Goal: Information Seeking & Learning: Learn about a topic

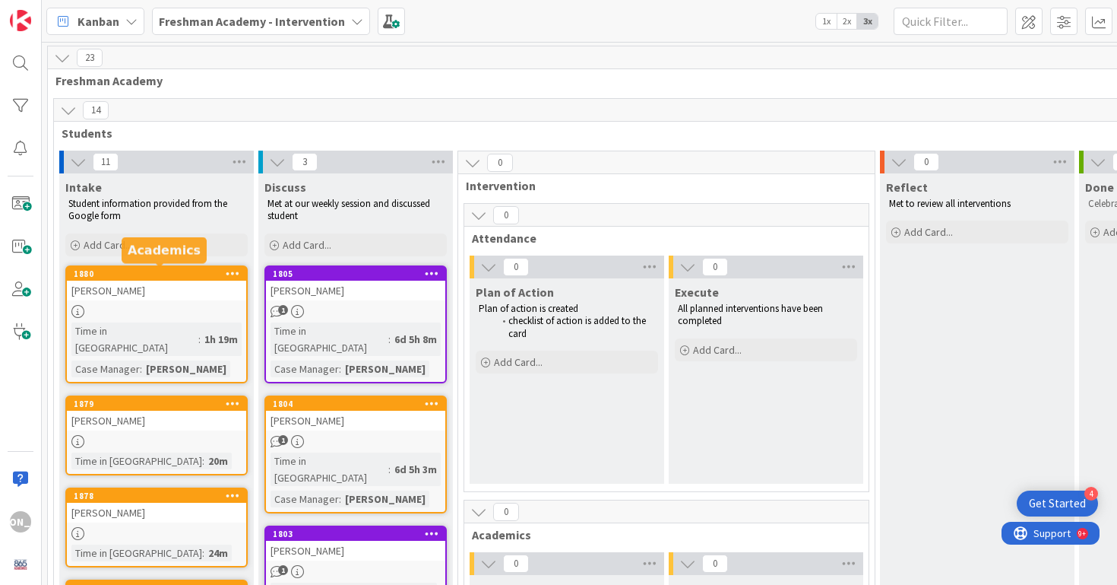
click at [179, 309] on div at bounding box center [156, 311] width 179 height 13
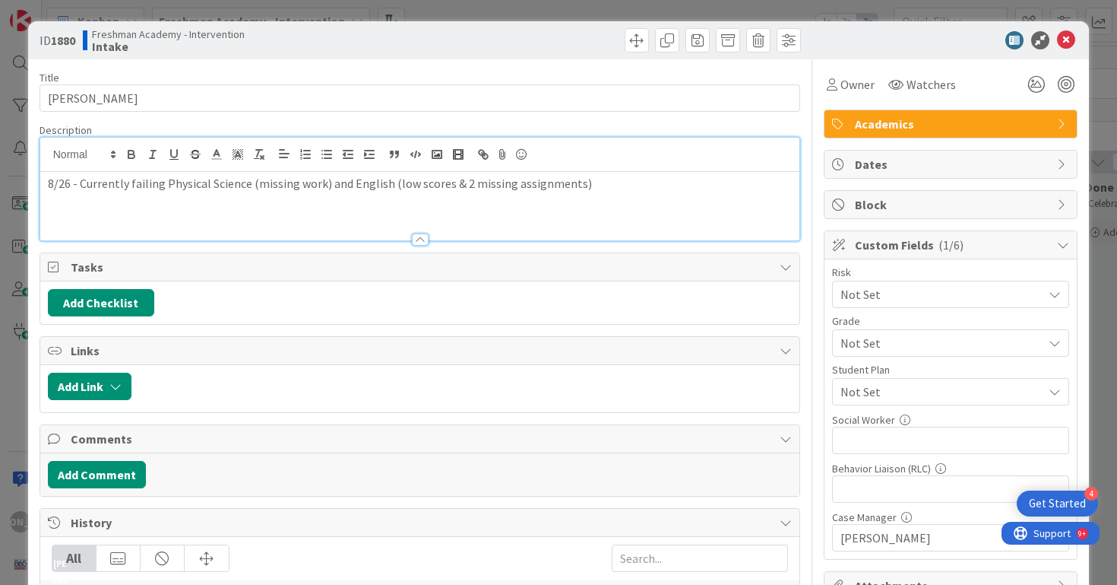
click at [610, 159] on div "8/26 - Currently failing Physical Science (missing work) and English (low score…" at bounding box center [420, 189] width 760 height 103
click at [672, 182] on p "8/26 - Currently failing Physical Science (missing work) and English (low score…" at bounding box center [420, 183] width 745 height 17
click at [676, 190] on p "8/26 - Currently failing Physical Science (missing work) and English (low score…" at bounding box center [420, 183] width 745 height 17
click at [1067, 37] on icon at bounding box center [1066, 40] width 18 height 18
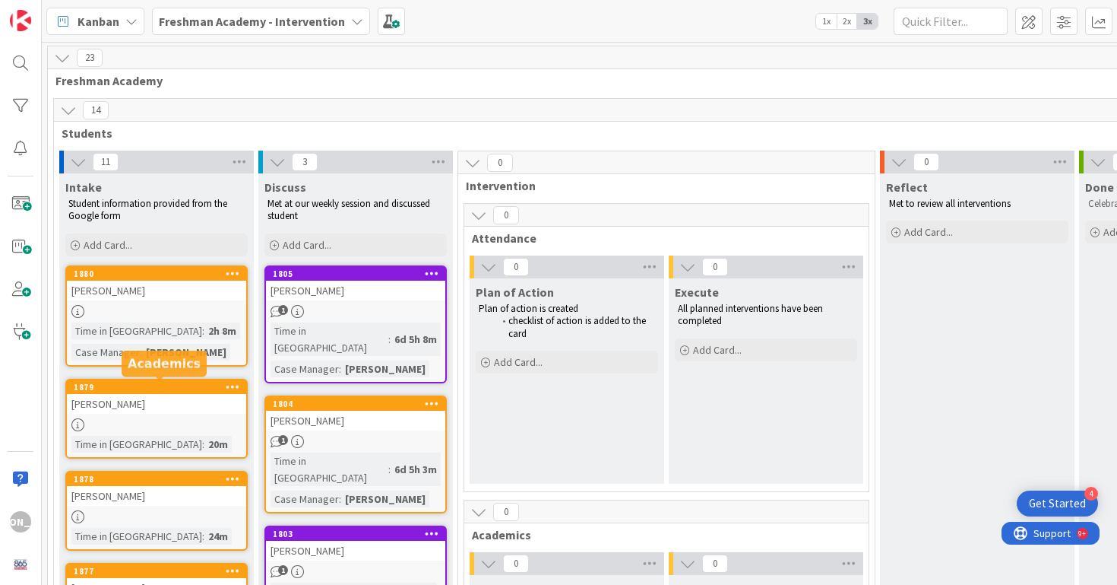
click at [161, 390] on div "1879" at bounding box center [160, 387] width 173 height 11
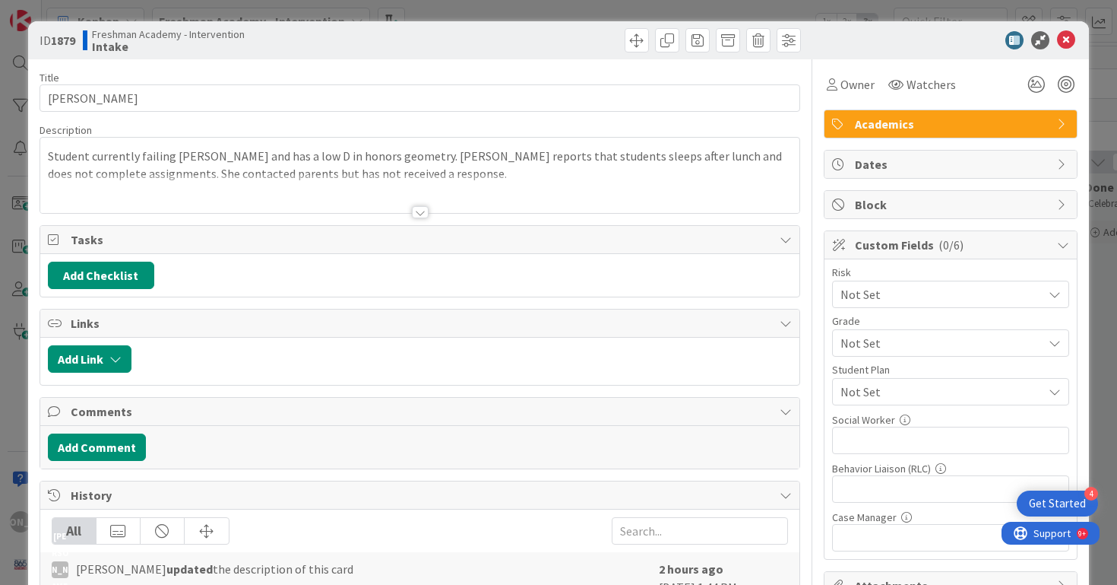
click at [426, 209] on div at bounding box center [420, 212] width 17 height 12
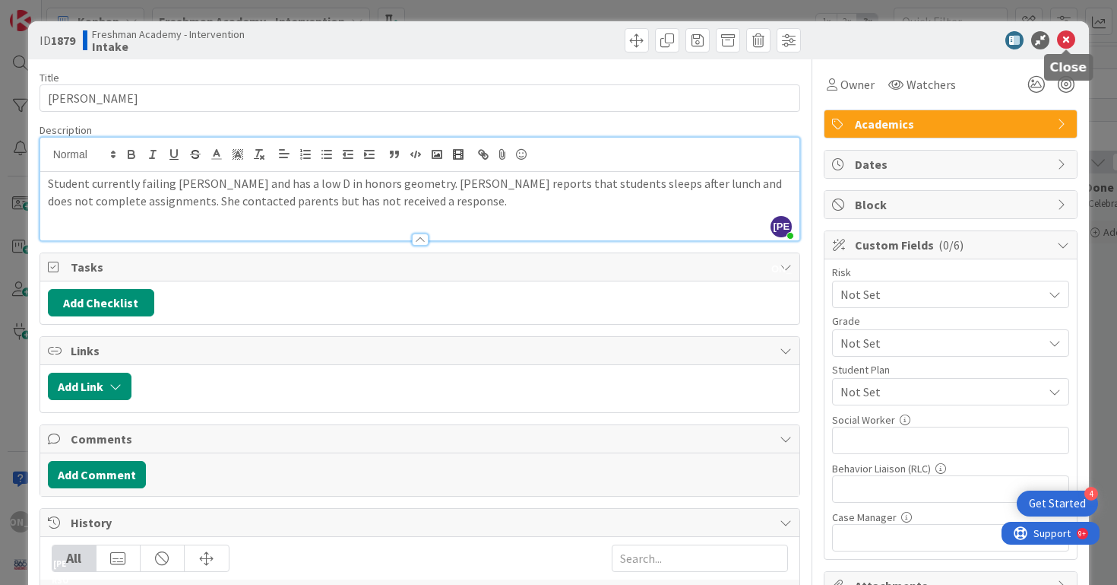
click at [1063, 37] on icon at bounding box center [1066, 40] width 18 height 18
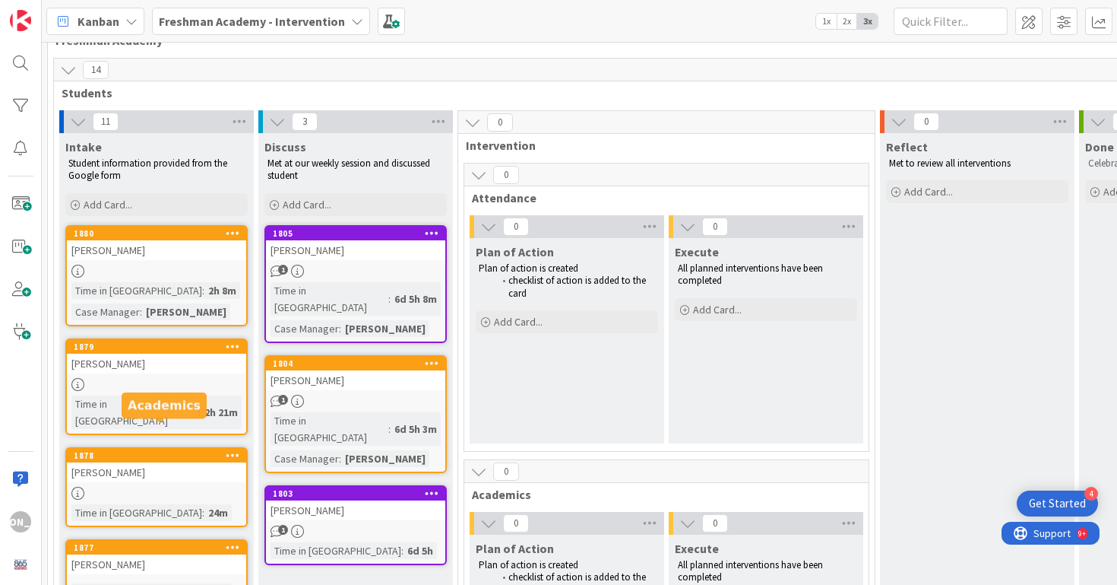
scroll to position [79, 0]
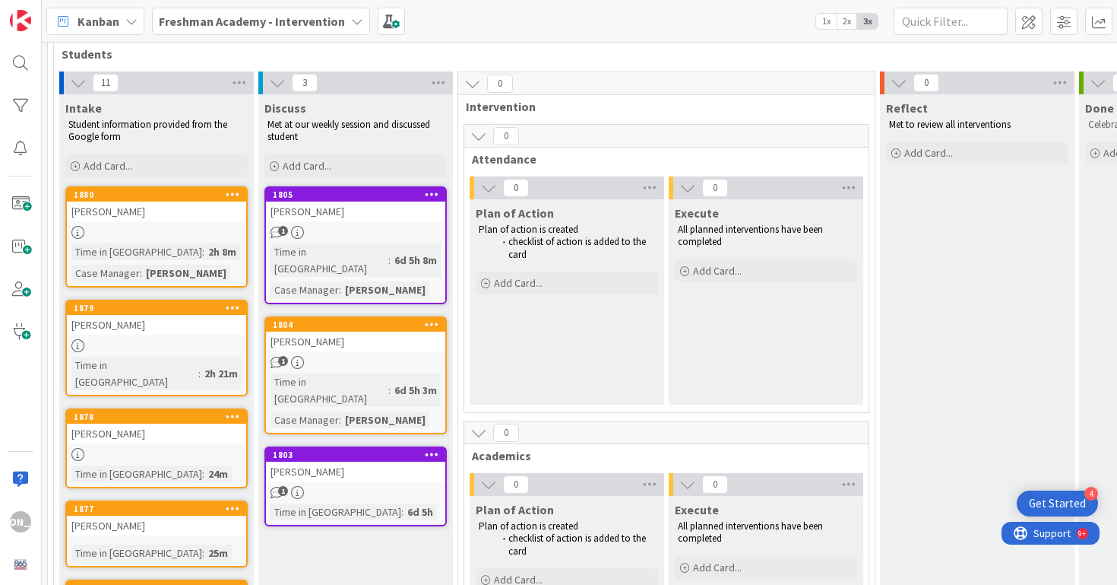
click at [167, 423] on div "[PERSON_NAME]" at bounding box center [156, 433] width 179 height 20
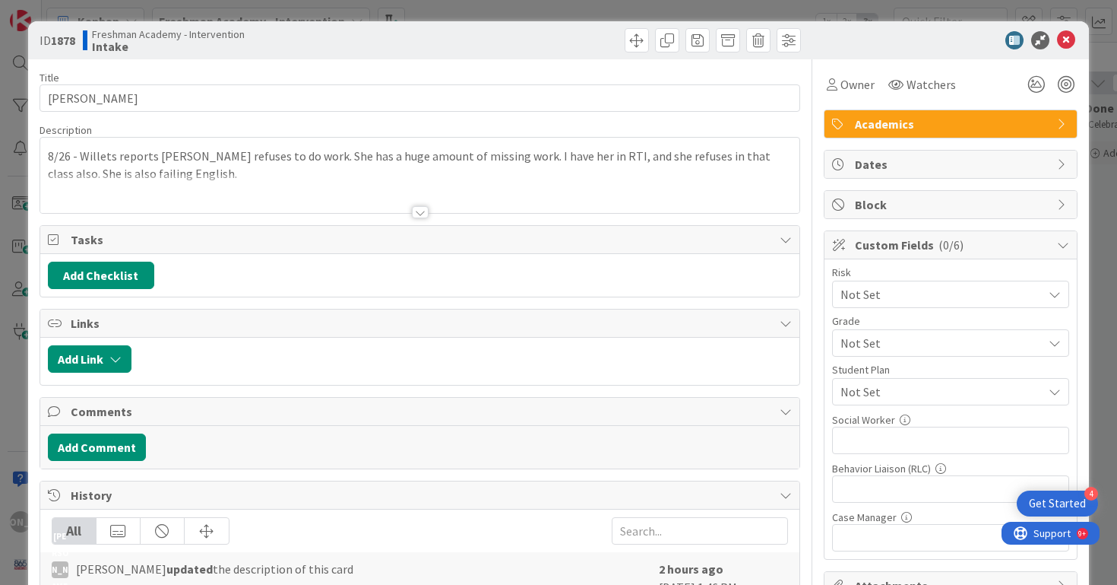
click at [462, 174] on div at bounding box center [420, 193] width 760 height 39
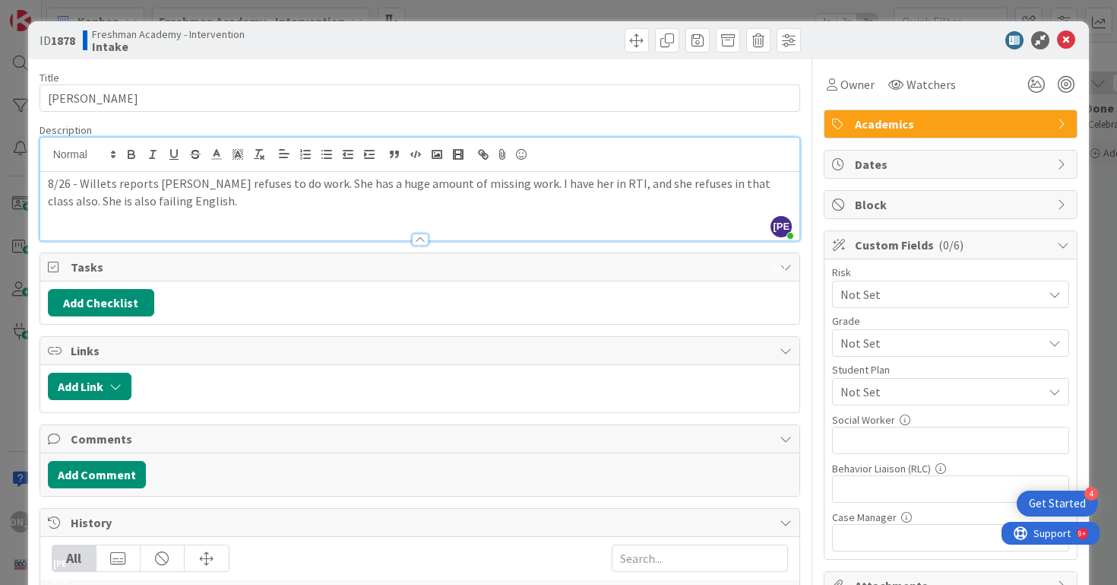
click at [461, 214] on div "8/26 - Willets reports [PERSON_NAME] refuses to do work. She has a huge amount …" at bounding box center [420, 206] width 760 height 68
click at [1067, 52] on div "ID 1878 Freshman Academy - Intervention Intake" at bounding box center [559, 40] width 1062 height 38
click at [1067, 40] on icon at bounding box center [1066, 40] width 18 height 18
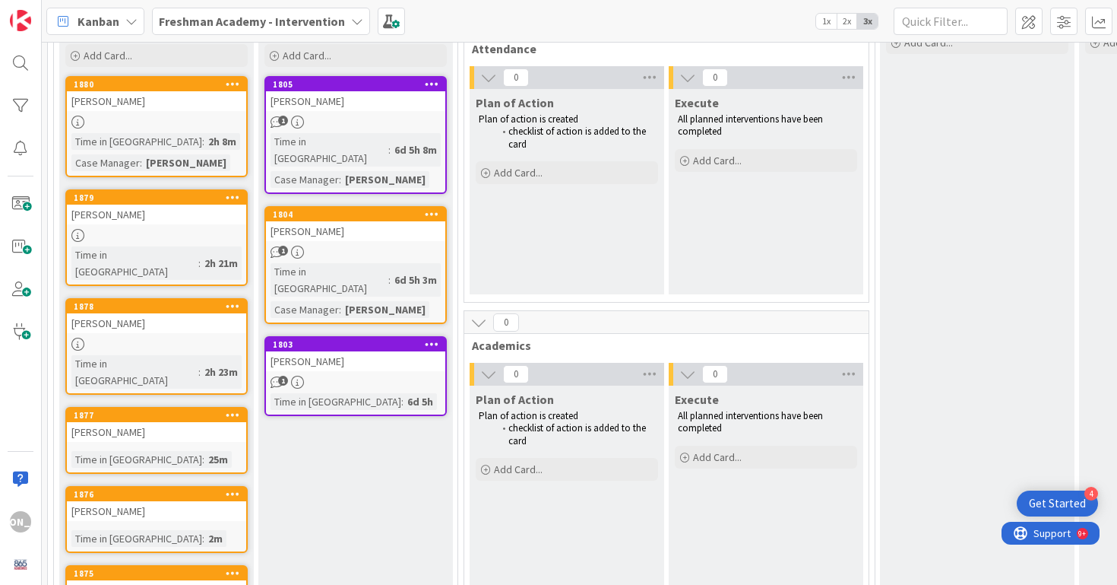
scroll to position [230, 0]
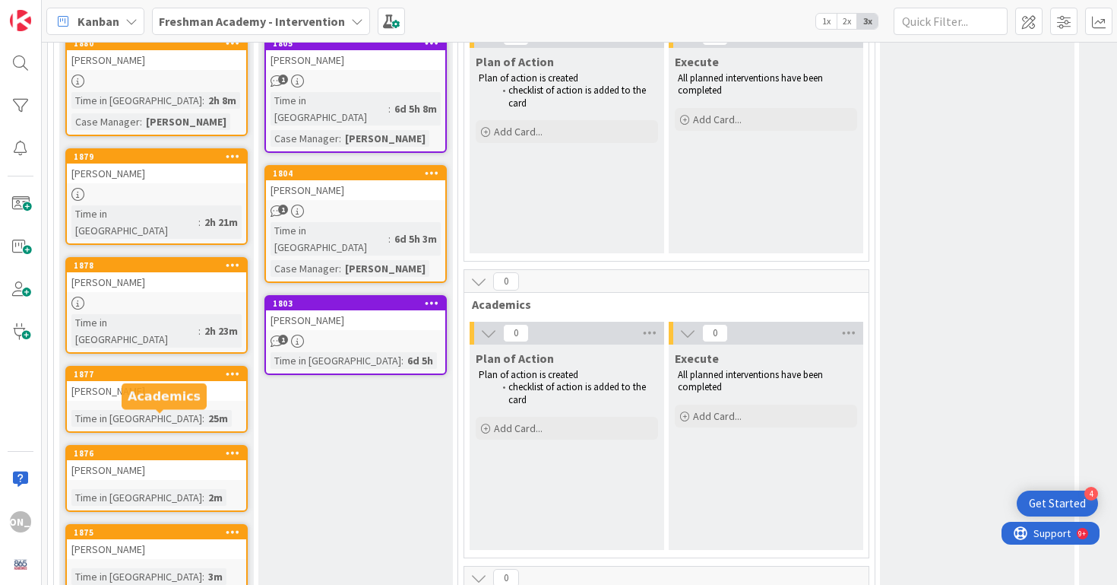
click at [163, 381] on div "[PERSON_NAME]" at bounding box center [156, 391] width 179 height 20
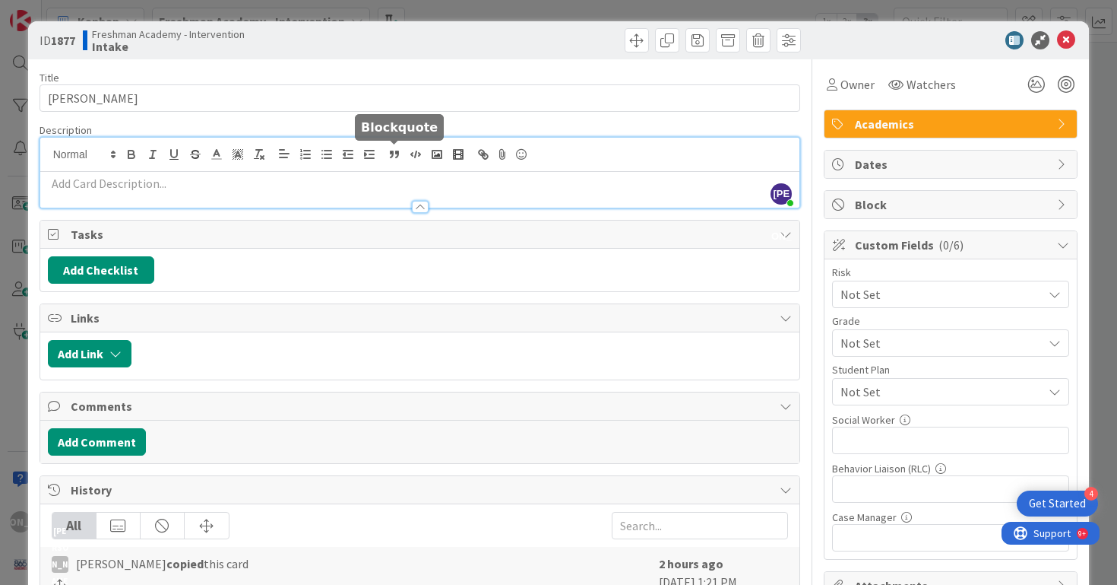
click at [390, 154] on div "[PERSON_NAME] just joined" at bounding box center [420, 173] width 760 height 70
click at [353, 183] on p at bounding box center [420, 183] width 745 height 17
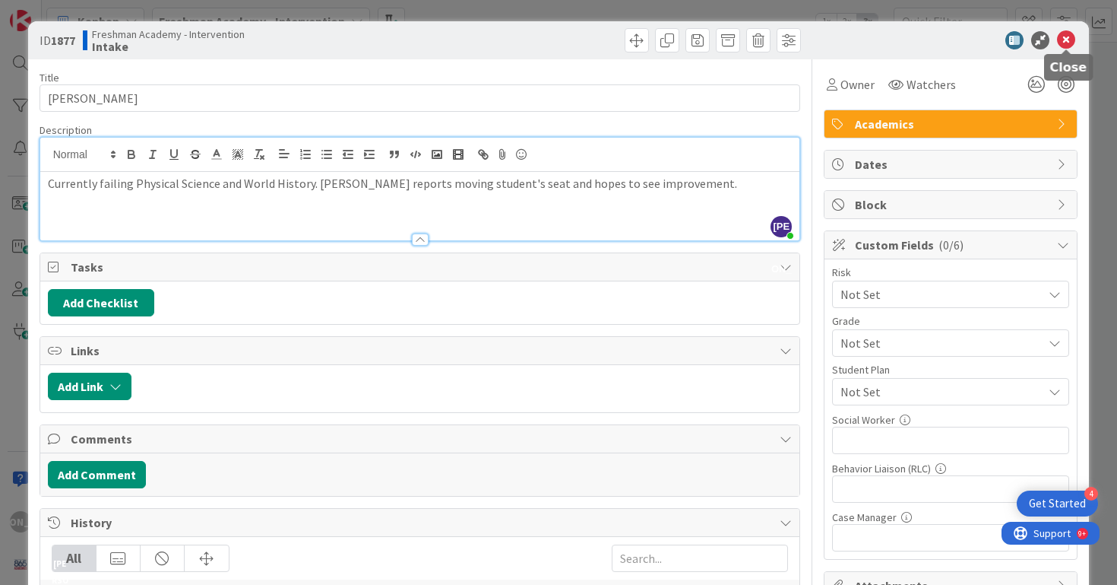
click at [1067, 38] on icon at bounding box center [1066, 40] width 18 height 18
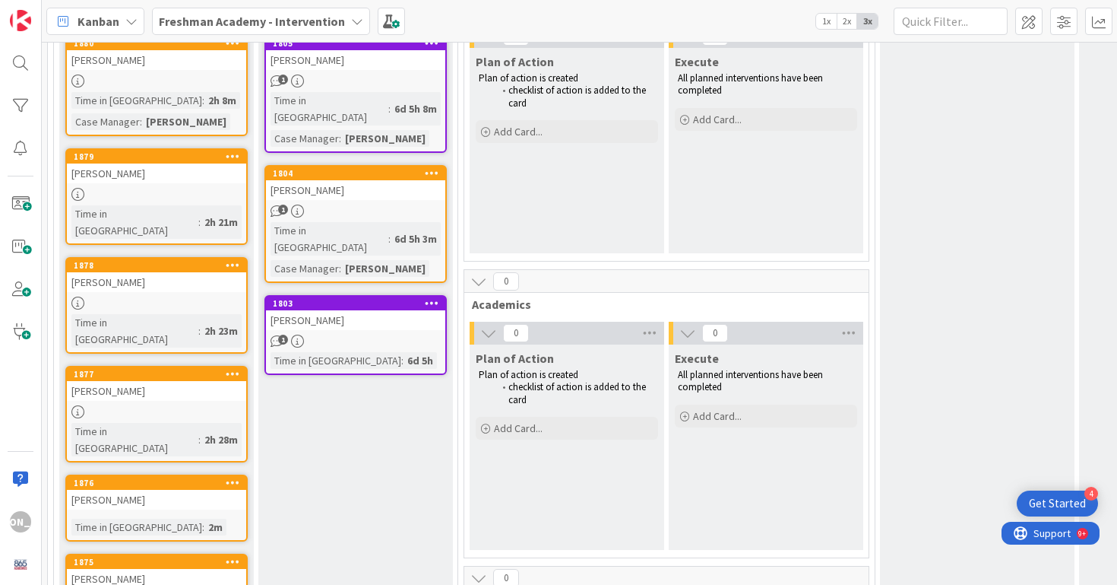
click at [162, 474] on link "1876 [PERSON_NAME] Time in [GEOGRAPHIC_DATA] : 2m" at bounding box center [156, 507] width 182 height 67
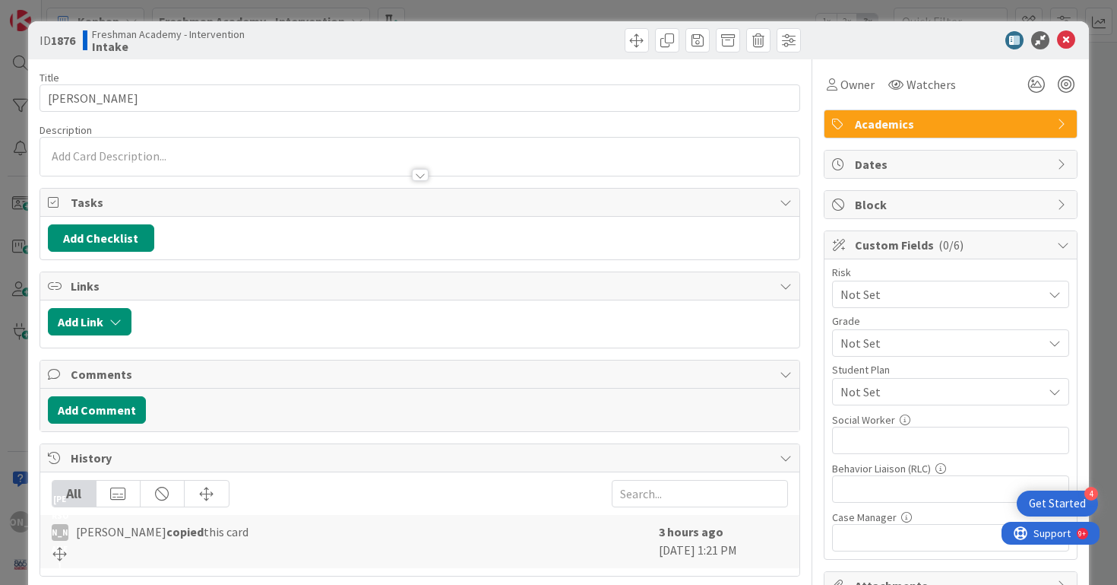
click at [370, 157] on div at bounding box center [420, 157] width 760 height 38
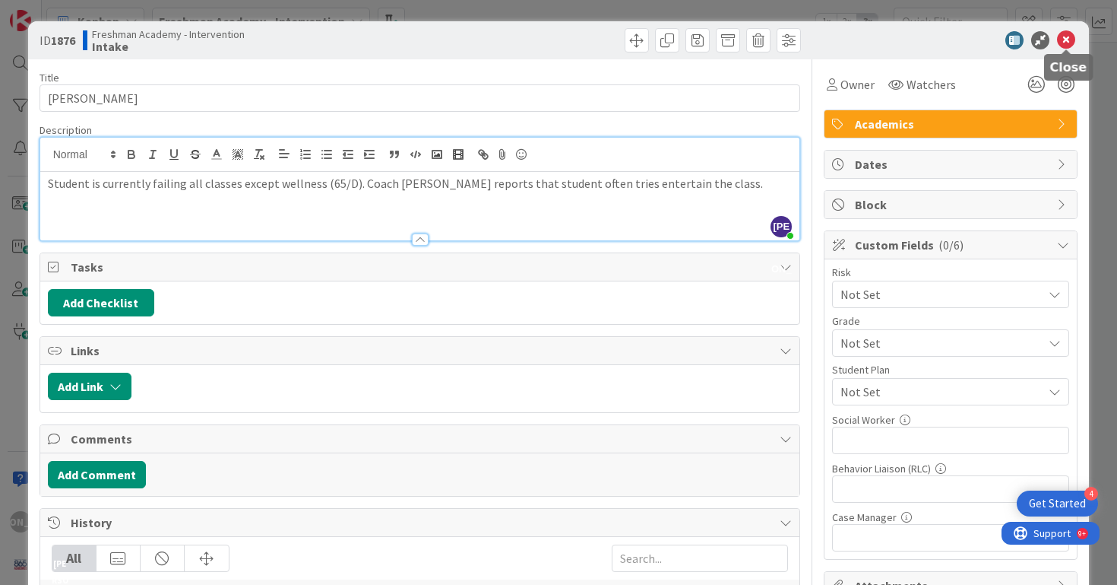
click at [1071, 39] on icon at bounding box center [1066, 40] width 18 height 18
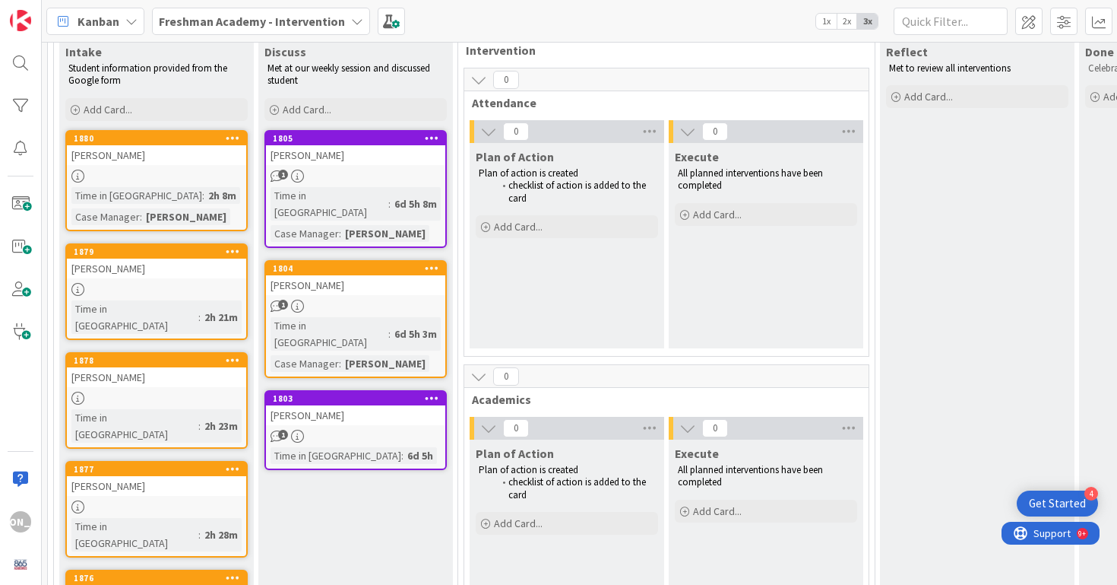
scroll to position [35, 0]
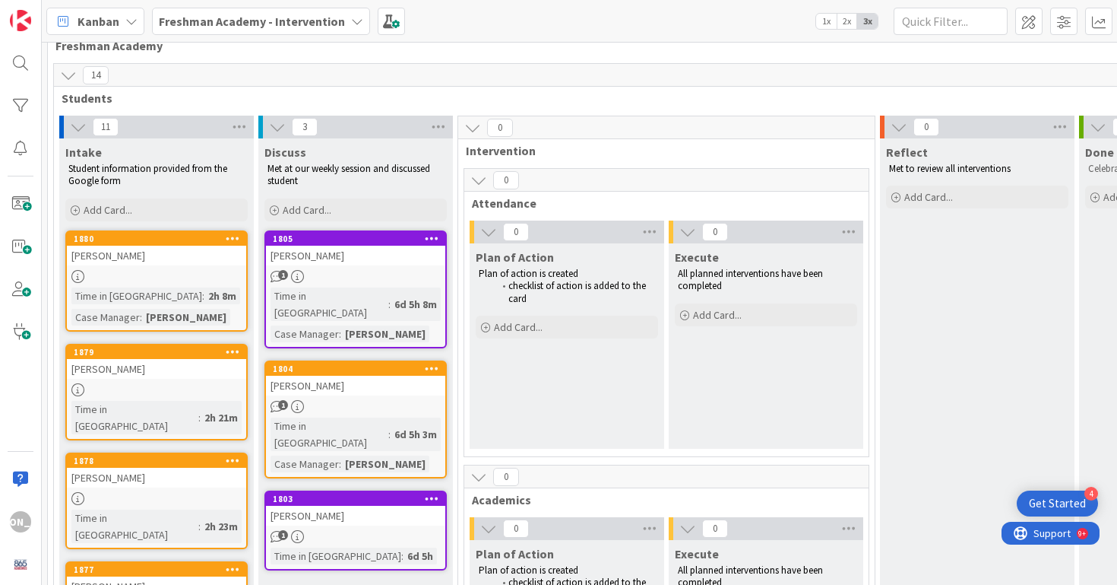
click at [164, 266] on link "1880 [PERSON_NAME] Time in [GEOGRAPHIC_DATA] : 2h 8m Case Manager : [PERSON_NAM…" at bounding box center [156, 280] width 182 height 101
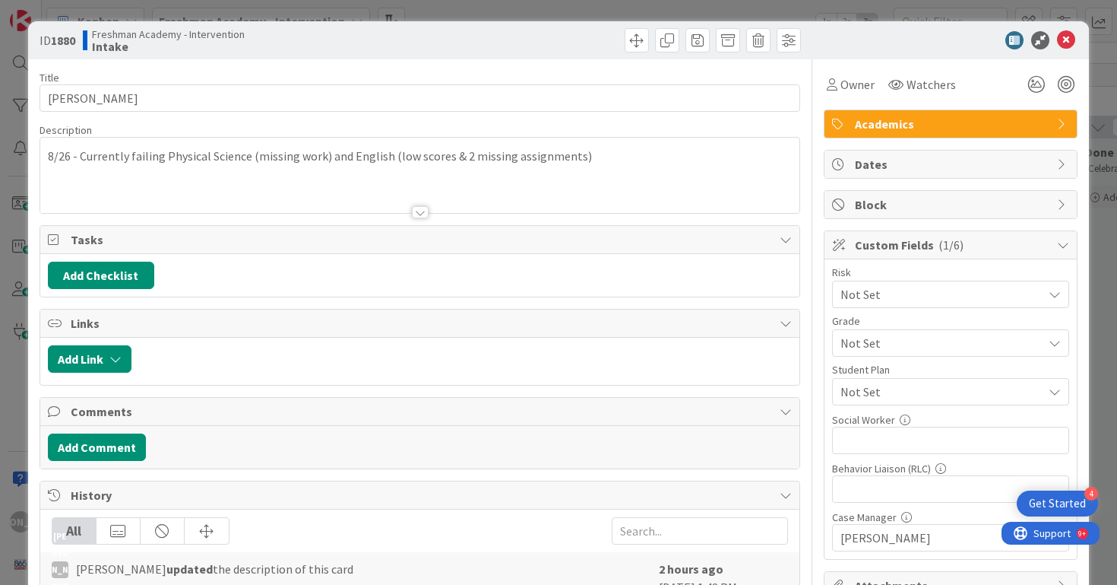
click at [1073, 37] on icon at bounding box center [1066, 40] width 18 height 18
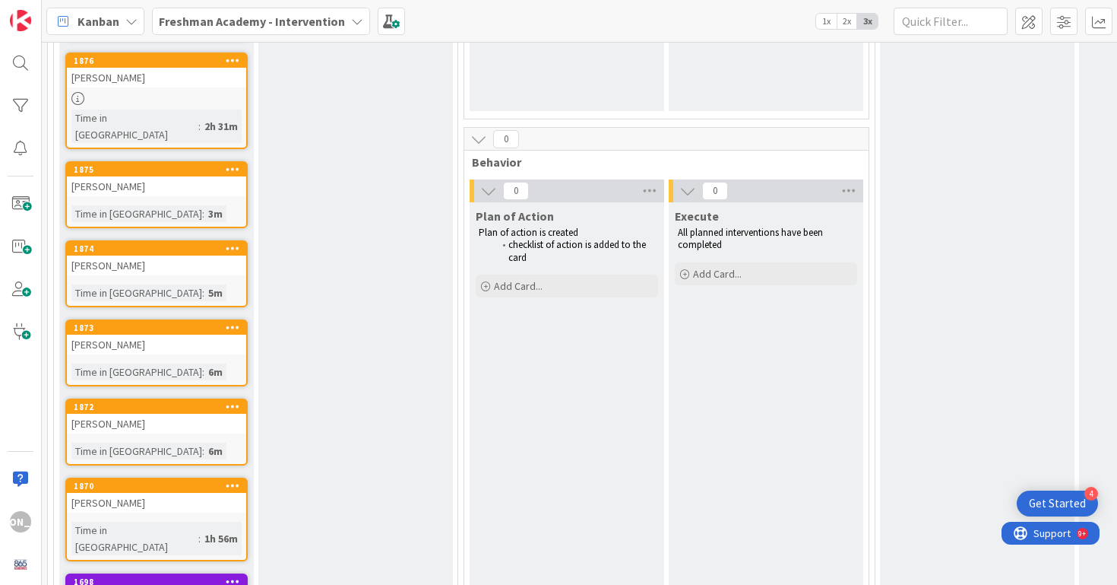
scroll to position [693, 0]
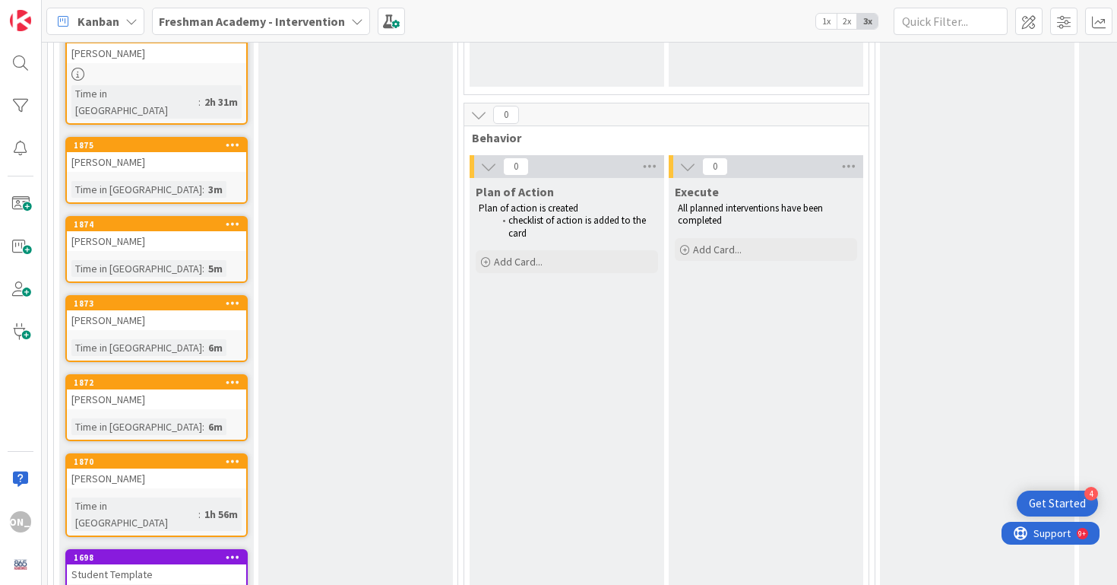
click at [201, 506] on div "1h 56m" at bounding box center [221, 514] width 41 height 17
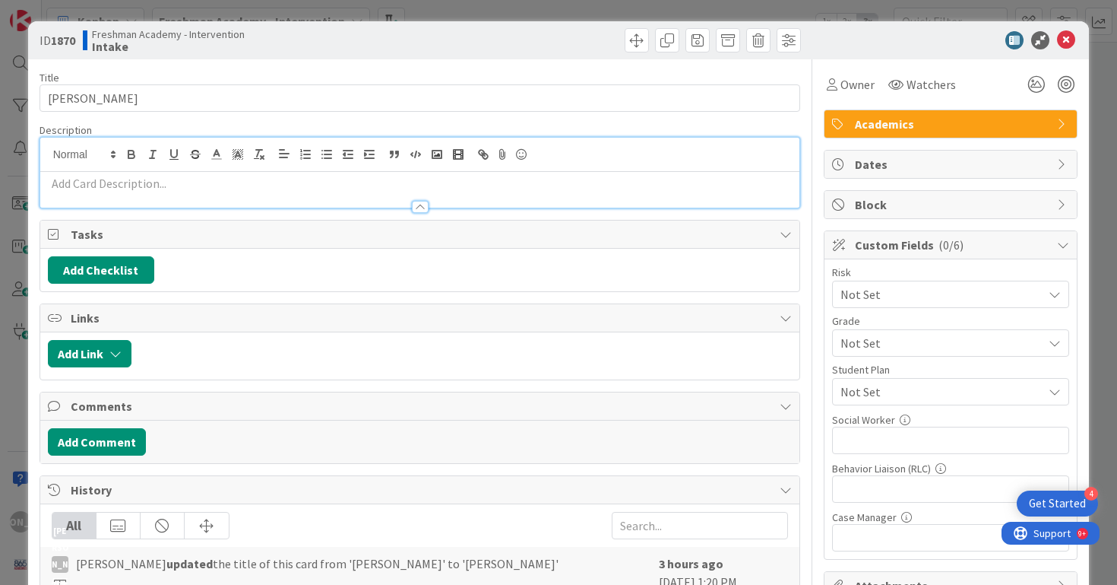
click at [574, 151] on div at bounding box center [420, 173] width 760 height 70
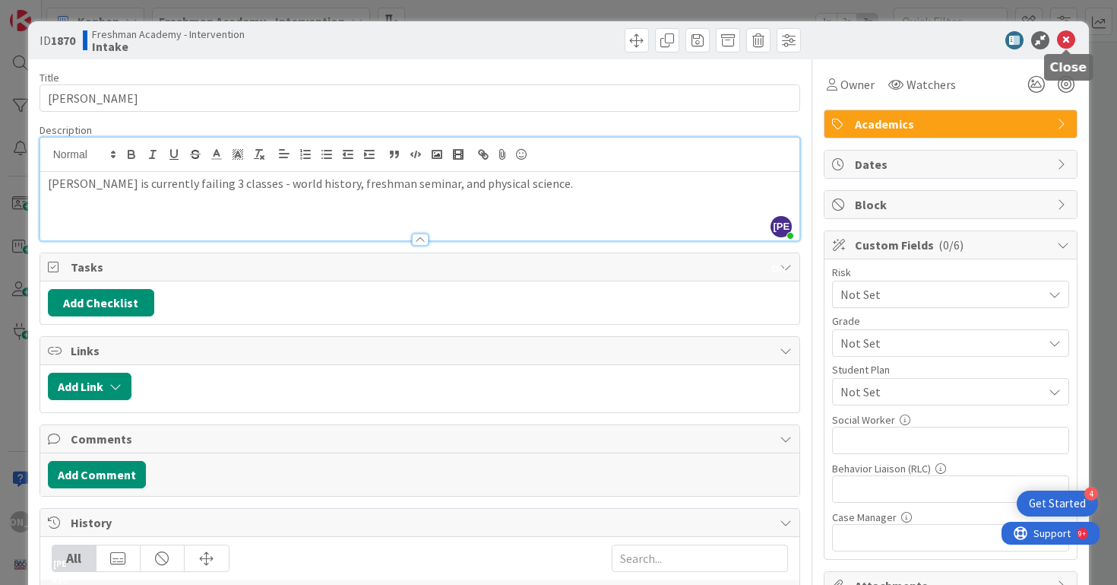
click at [1069, 37] on icon at bounding box center [1066, 40] width 18 height 18
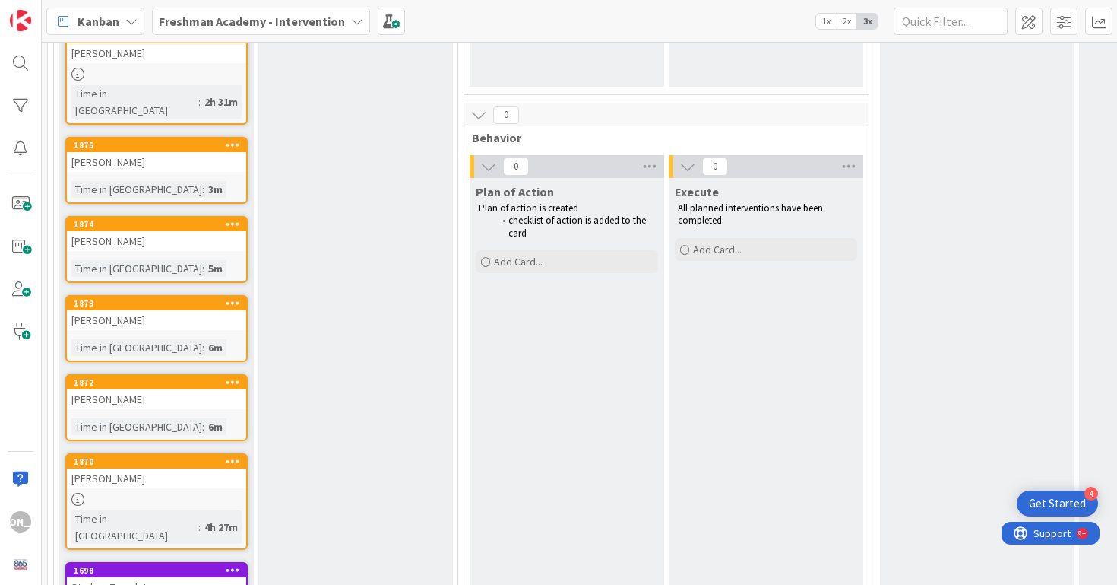
click at [185, 152] on div "[PERSON_NAME]" at bounding box center [156, 162] width 179 height 20
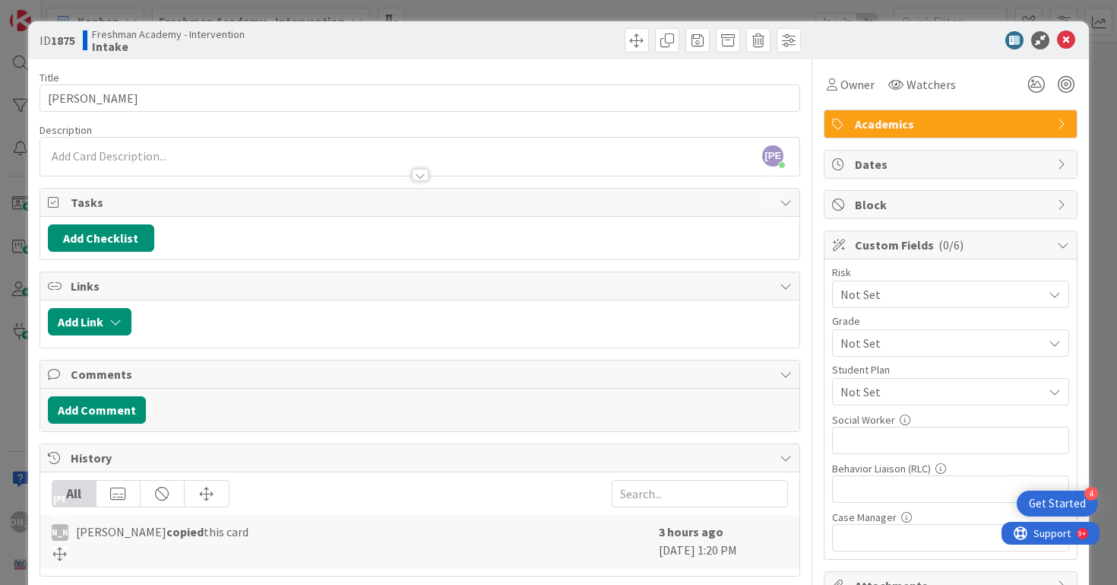
click at [619, 164] on div at bounding box center [420, 168] width 760 height 16
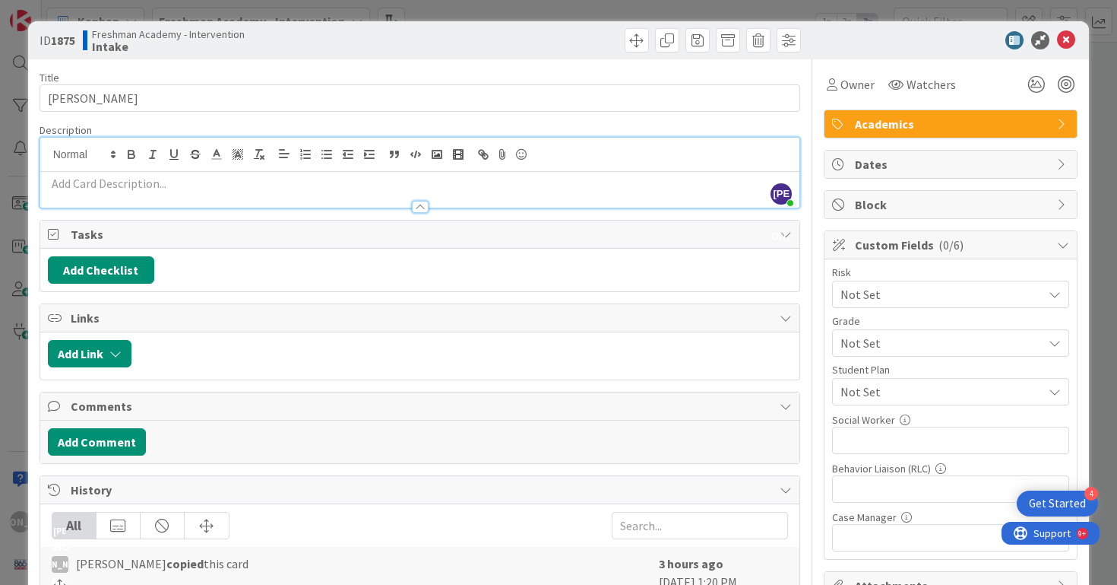
click at [610, 184] on p at bounding box center [420, 183] width 745 height 17
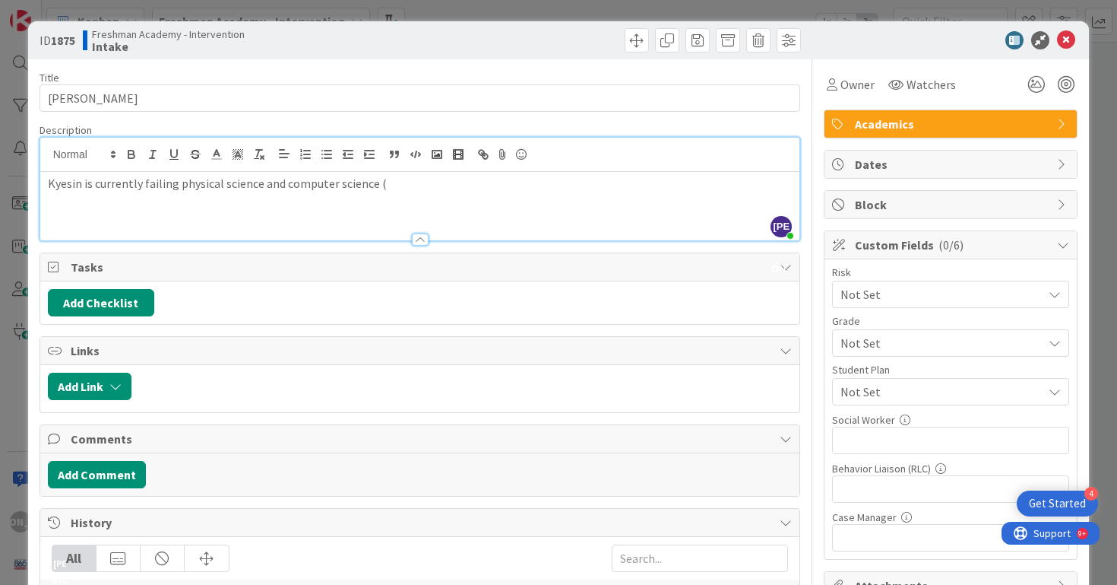
click at [254, 192] on div "Kyesin is currently failing physical science and computer science (" at bounding box center [420, 206] width 760 height 68
click at [258, 178] on p "Kyesin is currently failing physical science and computer science (" at bounding box center [420, 183] width 745 height 17
click at [513, 179] on p "[PERSON_NAME] is currently failing physical science (missing assignments) and c…" at bounding box center [420, 183] width 745 height 17
drag, startPoint x: 543, startPoint y: 186, endPoint x: 493, endPoint y: 186, distance: 49.4
click at [493, 186] on p "[PERSON_NAME] is currently failing physical science (missing assignments) and c…" at bounding box center [420, 183] width 745 height 17
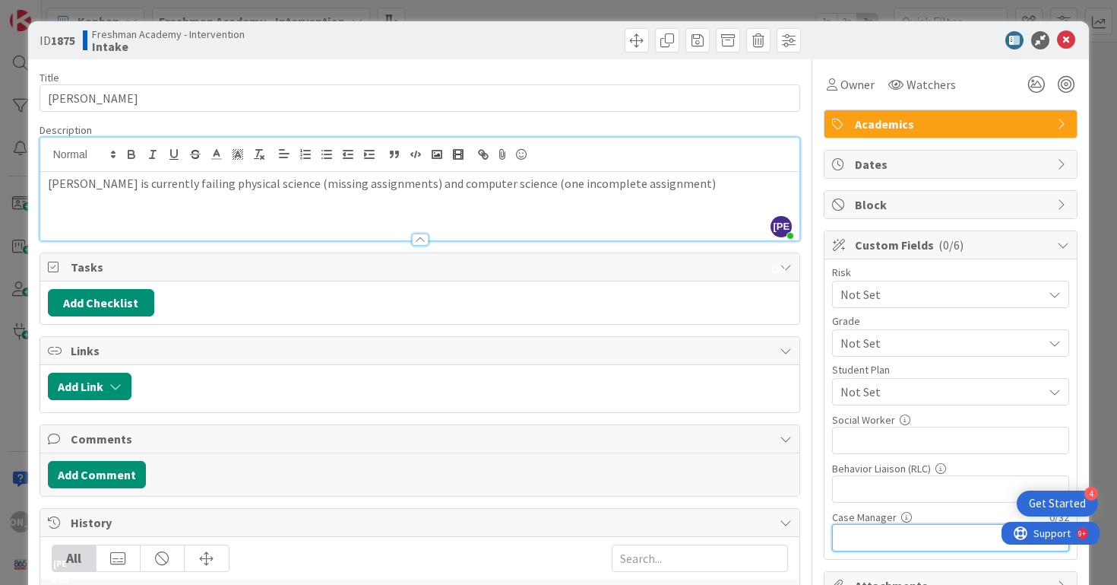
click at [895, 533] on input "text" at bounding box center [950, 537] width 237 height 27
type input "[PERSON_NAME]"
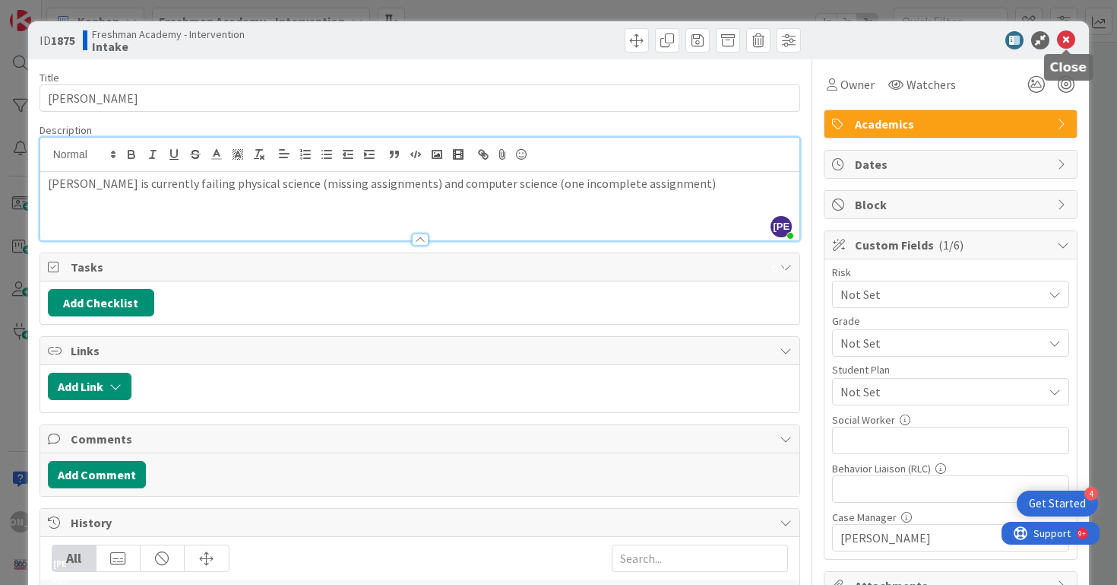
click at [1073, 33] on icon at bounding box center [1066, 40] width 18 height 18
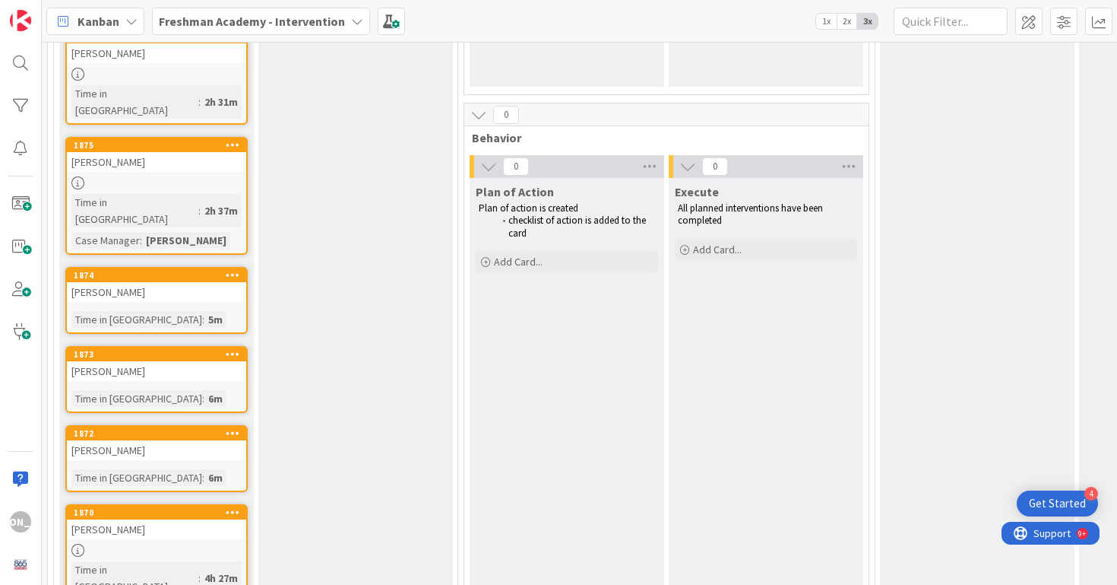
click at [152, 504] on link "1870 Move to Top Move to Bottom Assign Labels... Assign Tokens... Link Card... …" at bounding box center [156, 552] width 182 height 97
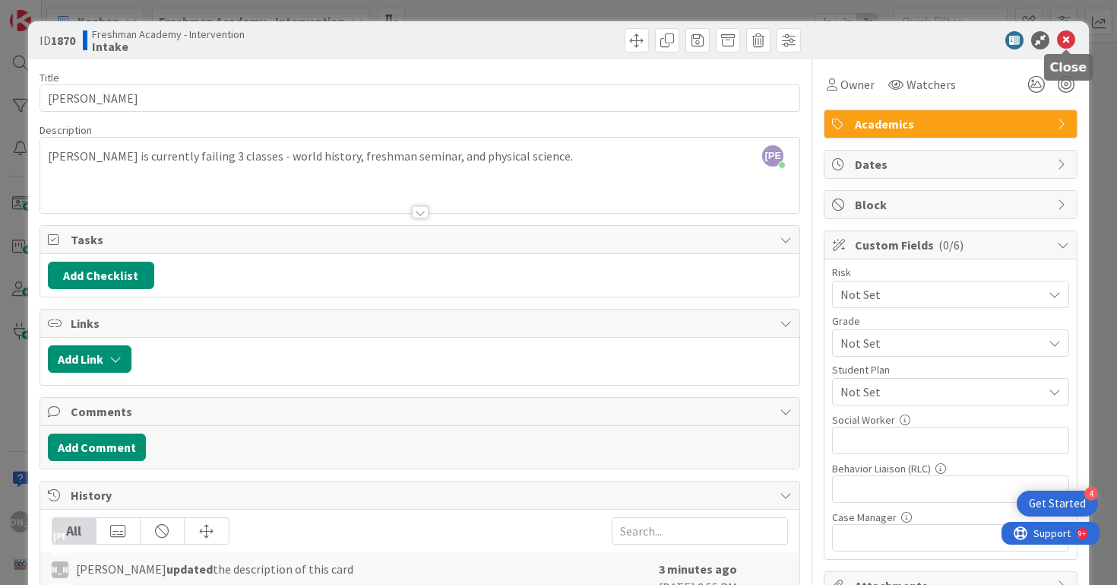
click at [1067, 36] on icon at bounding box center [1066, 40] width 18 height 18
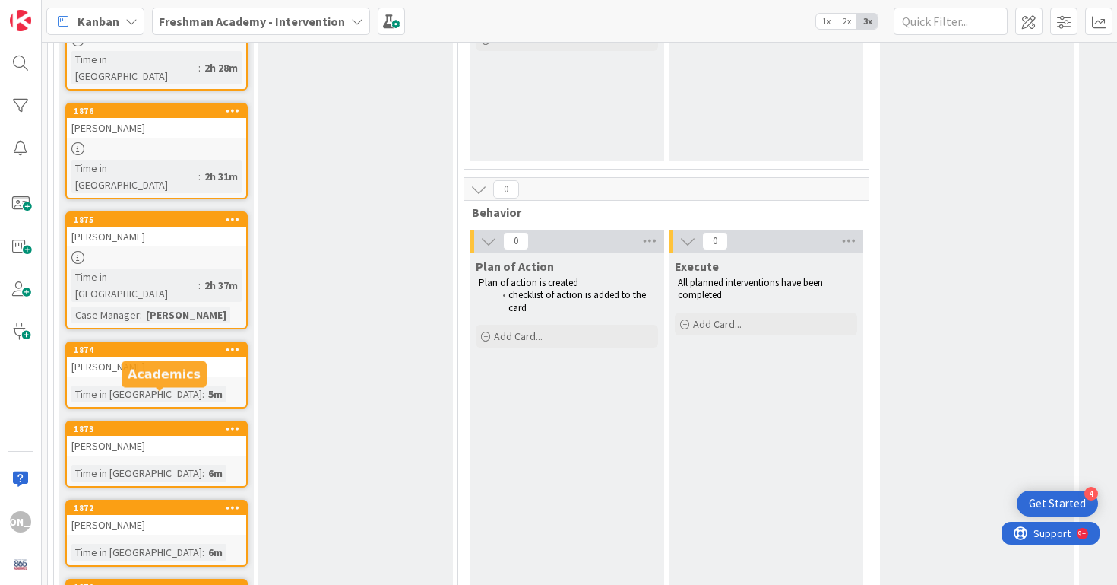
scroll to position [629, 0]
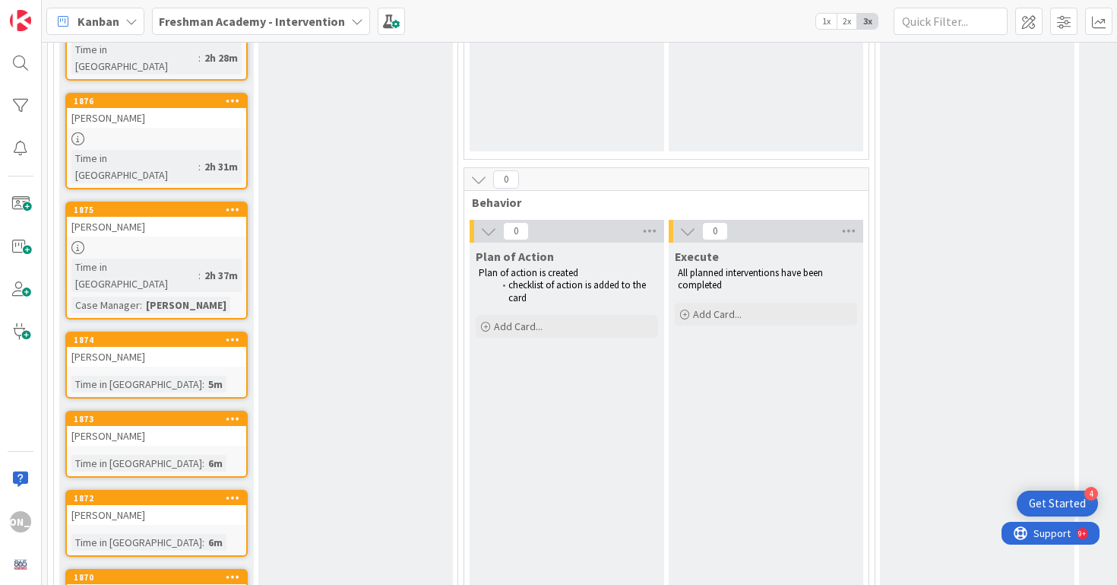
click at [188, 426] on div "[PERSON_NAME]" at bounding box center [156, 436] width 179 height 20
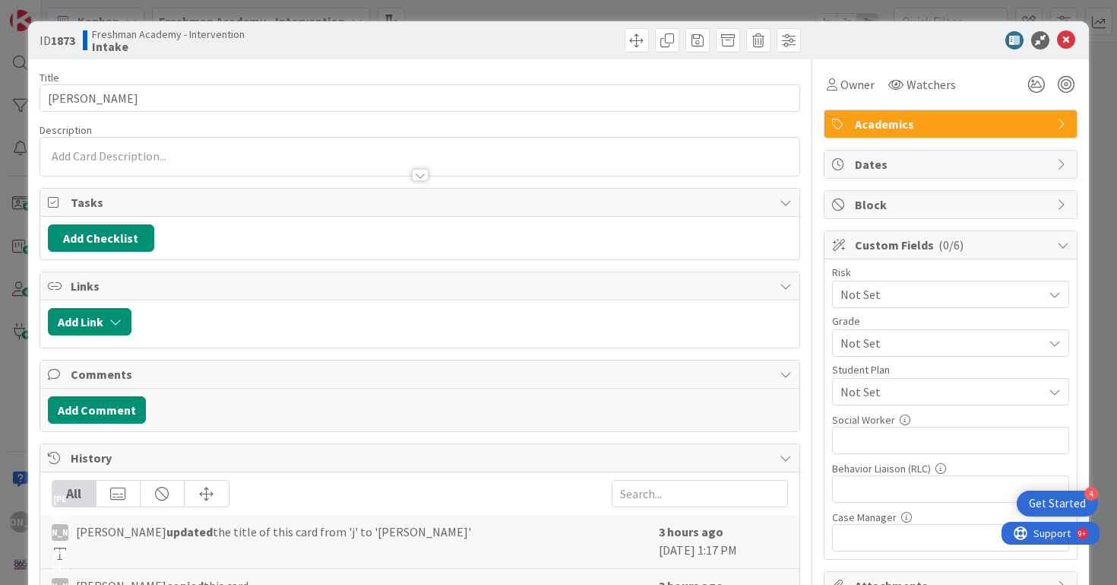
click at [300, 153] on div at bounding box center [420, 157] width 760 height 38
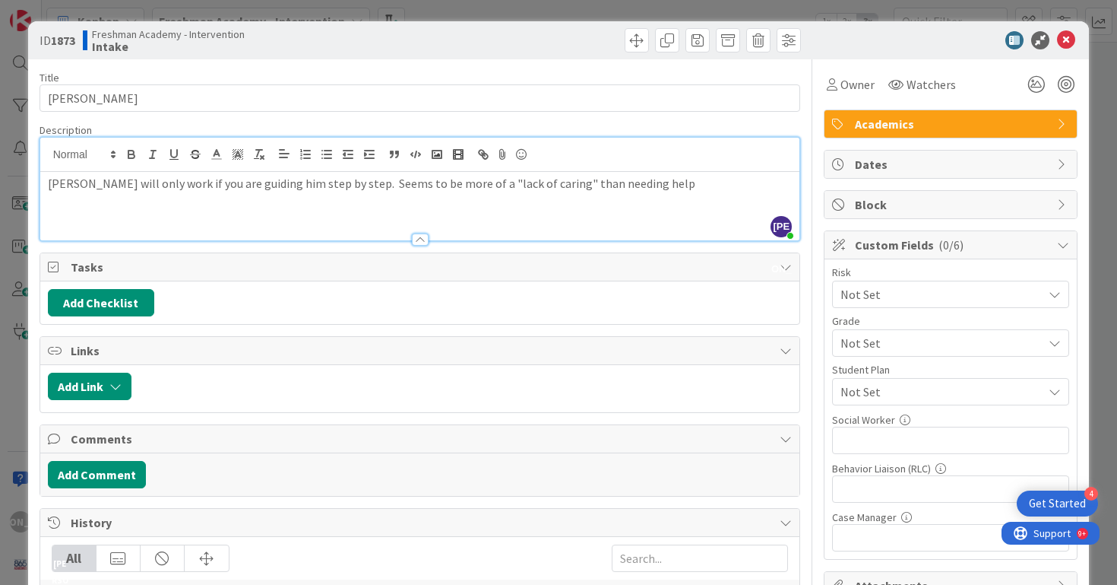
click at [264, 221] on div "[PERSON_NAME] will only work if you are guiding him step by step. Seems to be m…" at bounding box center [420, 206] width 760 height 68
click at [891, 536] on input "text" at bounding box center [950, 537] width 237 height 27
type input "[PERSON_NAME]"
click at [331, 186] on p "[PERSON_NAME] will only work if you are guiding him step by step. Seems to be m…" at bounding box center [420, 183] width 745 height 17
click at [654, 195] on div "[PERSON_NAME] will only work if you are guiding him step by step. Seems to be m…" at bounding box center [420, 206] width 760 height 68
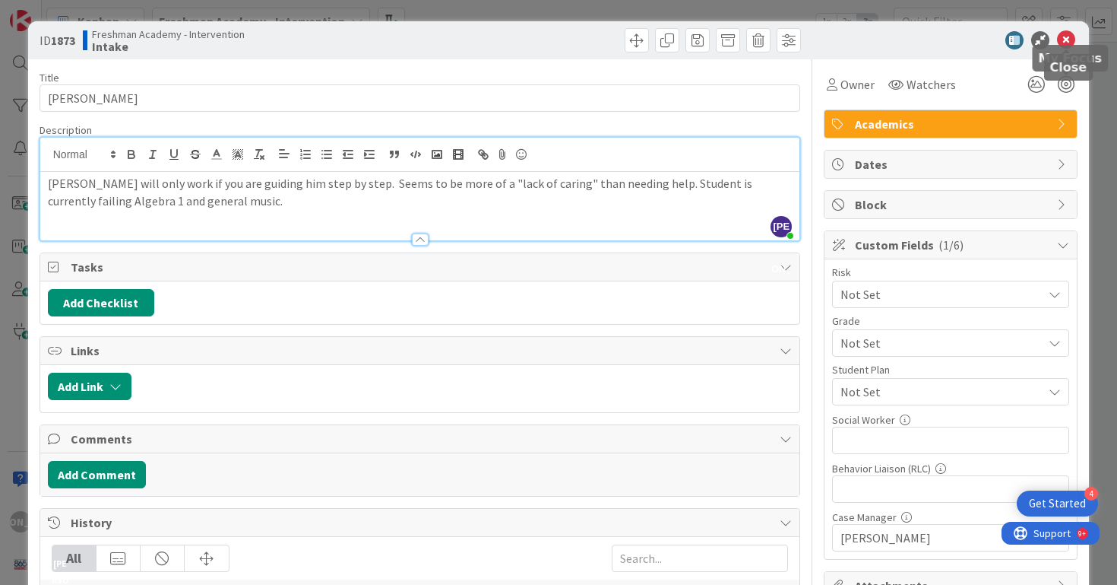
click at [1071, 33] on icon at bounding box center [1066, 40] width 18 height 18
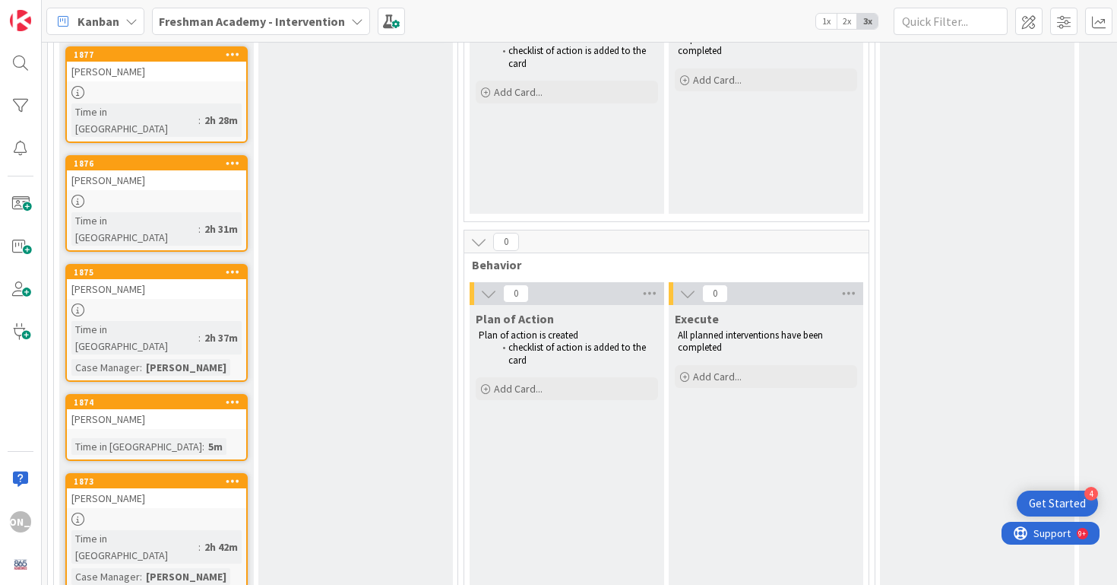
scroll to position [562, 0]
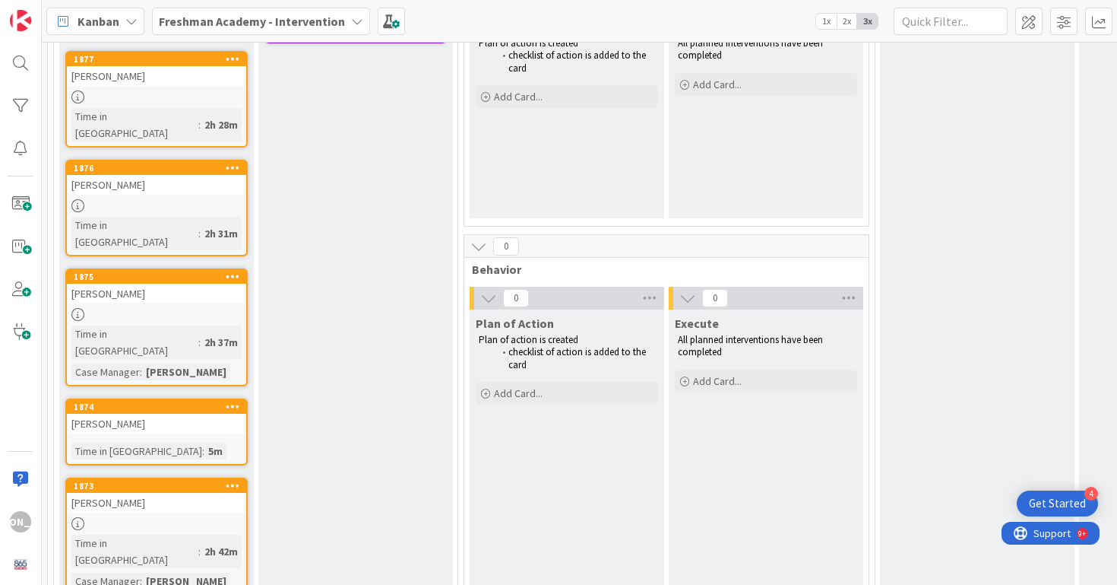
click at [175, 414] on div "[PERSON_NAME]" at bounding box center [156, 424] width 179 height 20
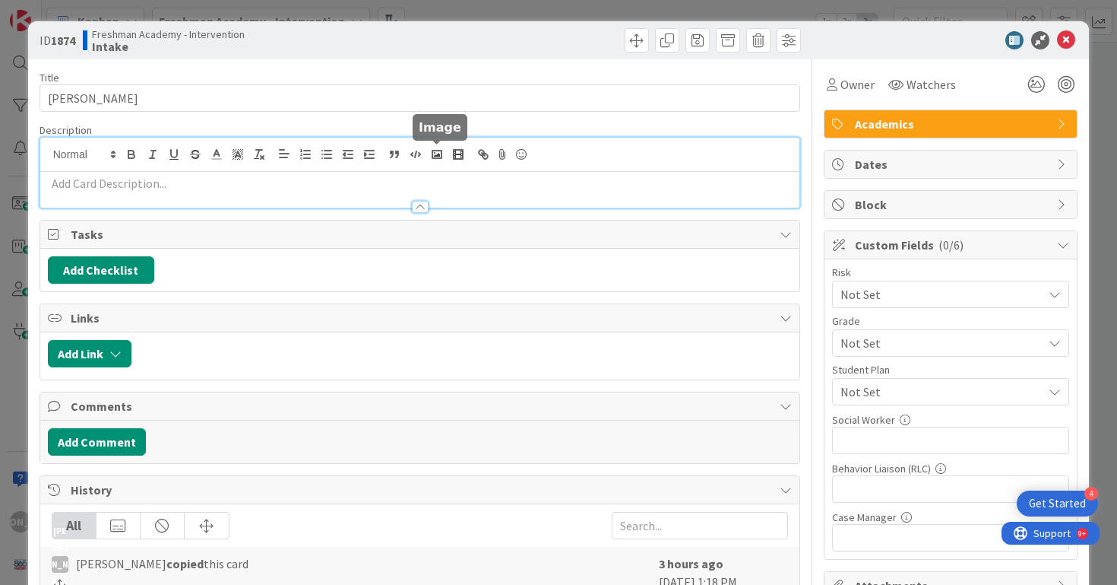
click at [445, 147] on div at bounding box center [420, 173] width 760 height 70
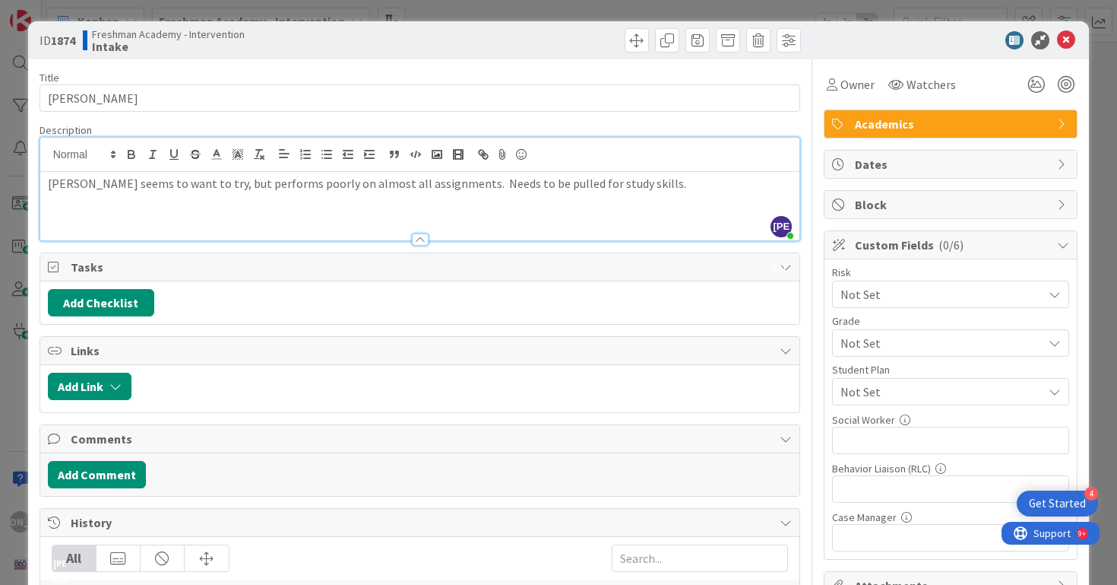
click at [871, 556] on div "Risk Not Set Grade Not Set Student Plan Not Set Social Worker 0 / 32 Behavior L…" at bounding box center [951, 409] width 252 height 300
click at [873, 537] on input "text" at bounding box center [950, 537] width 237 height 27
type input "[PERSON_NAME]"
click at [632, 191] on p "[PERSON_NAME] seems to want to try, but performs poorly on almost all assignmen…" at bounding box center [420, 183] width 745 height 17
click at [1068, 35] on icon at bounding box center [1066, 40] width 18 height 18
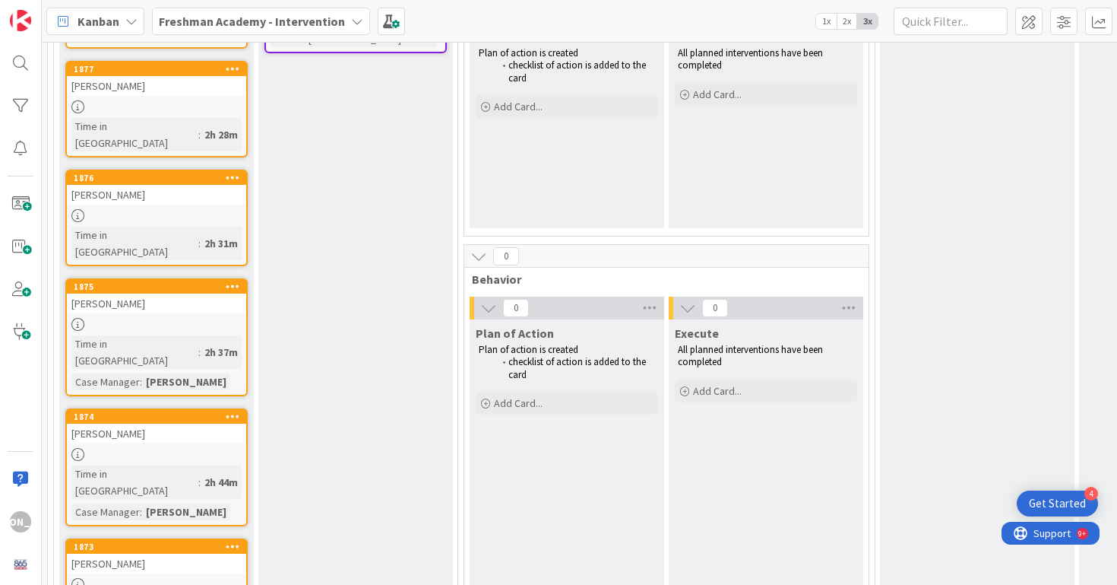
scroll to position [570, 0]
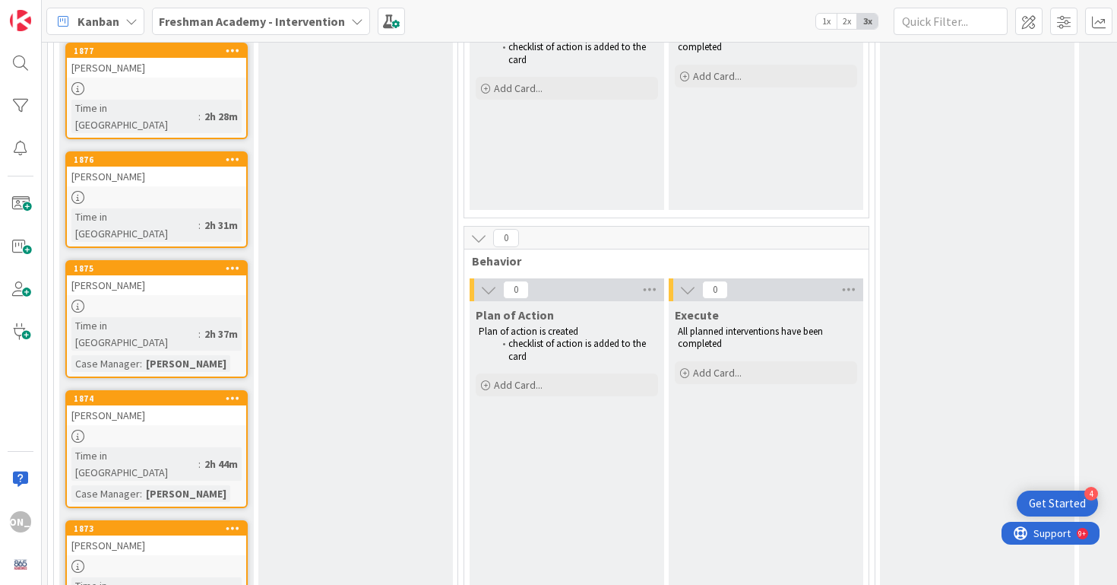
click at [144, 520] on link "1873 [PERSON_NAME] Time in [GEOGRAPHIC_DATA] : 2h 42m Case Manager : [PERSON_NA…" at bounding box center [156, 579] width 182 height 118
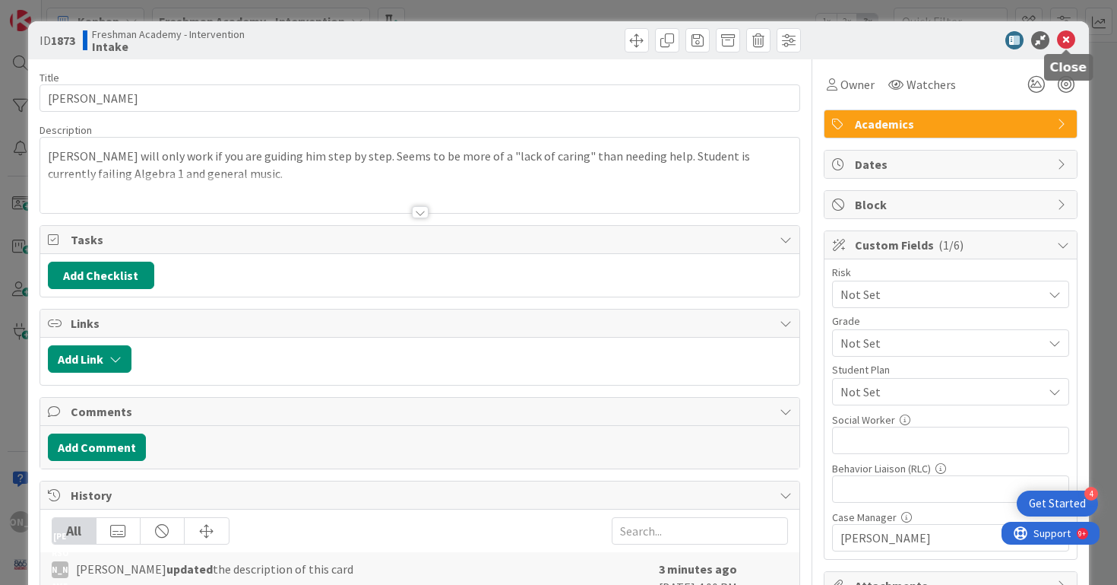
click at [1067, 37] on icon at bounding box center [1066, 40] width 18 height 18
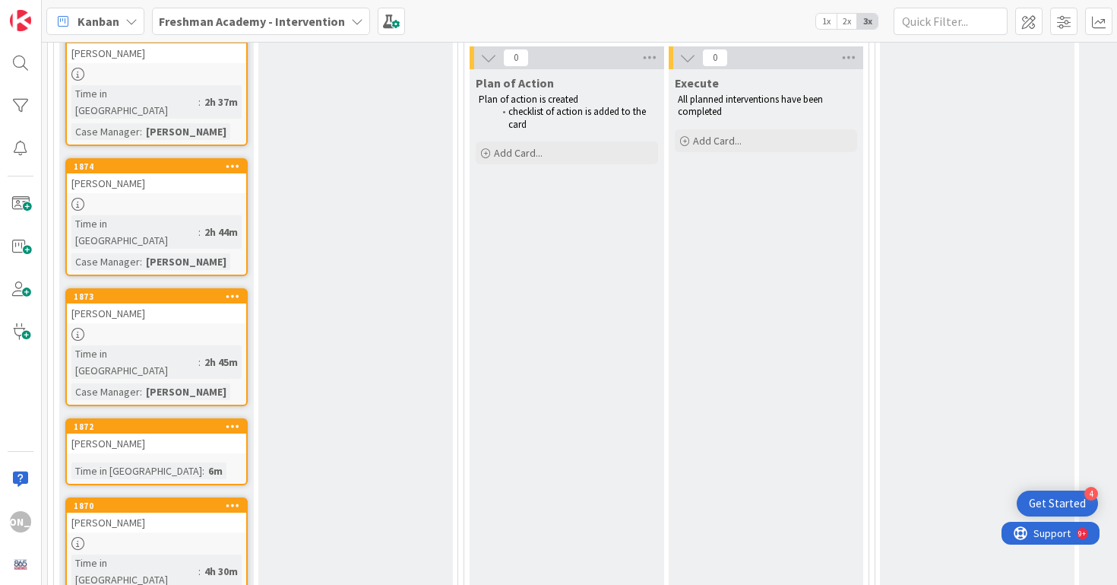
click at [156, 537] on div at bounding box center [156, 543] width 179 height 13
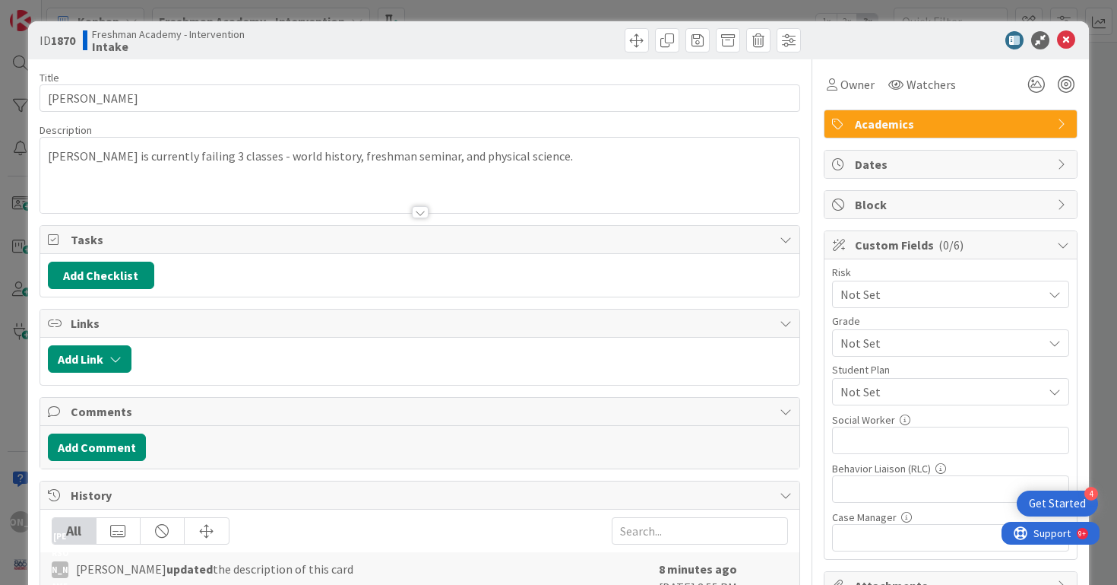
click at [1067, 39] on icon at bounding box center [1066, 40] width 18 height 18
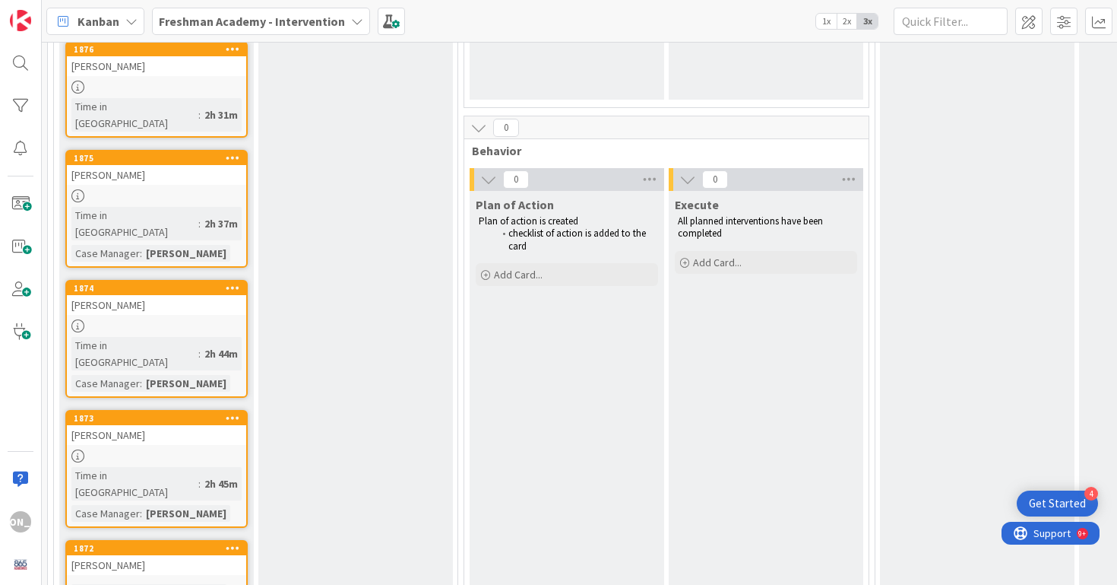
click at [129, 555] on div "[PERSON_NAME]" at bounding box center [156, 565] width 179 height 20
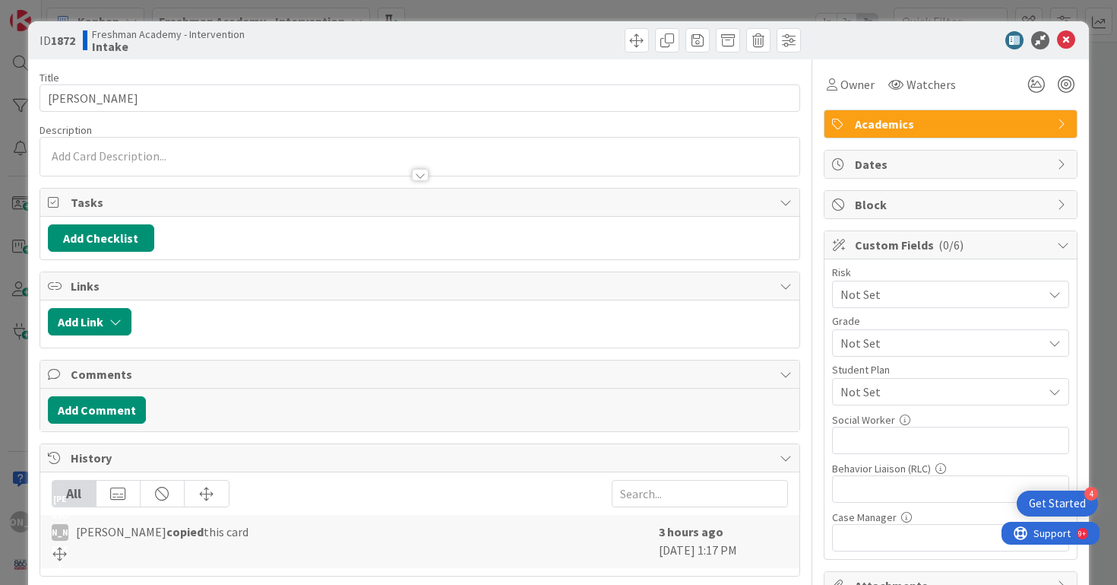
click at [370, 145] on div at bounding box center [420, 157] width 760 height 38
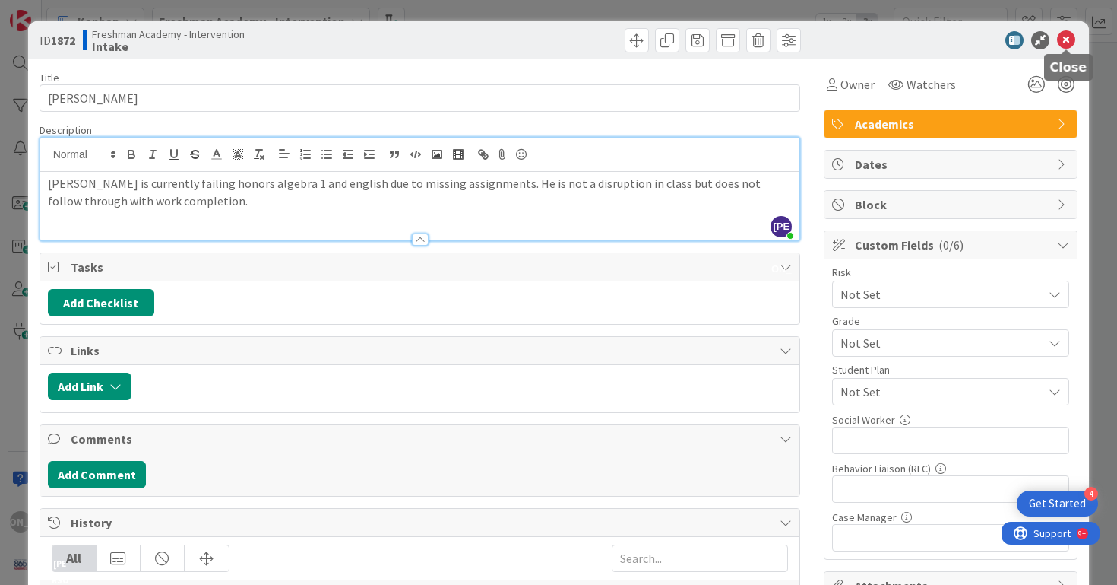
click at [1067, 40] on icon at bounding box center [1066, 40] width 18 height 18
